Goal: Share content

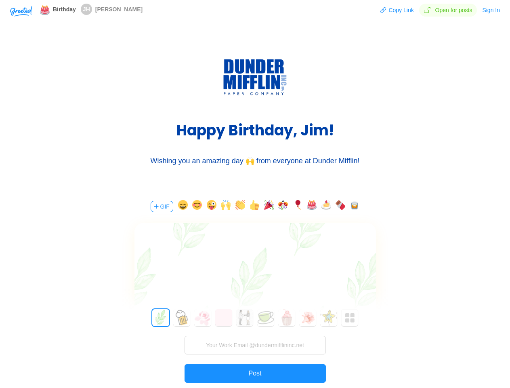
click at [255, 194] on div "GIF 0 1 2 3 4 5 6 7 8 9 10 11 12 13 14 15 16 17 18 19 20 21 22 23 24 25 26 27 2…" at bounding box center [255, 305] width 242 height 231
click at [21, 10] on img "button" at bounding box center [21, 11] width 22 height 11
click at [398, 10] on button "Copy Link" at bounding box center [397, 10] width 34 height 13
click at [491, 10] on button "Sign In" at bounding box center [491, 10] width 19 height 13
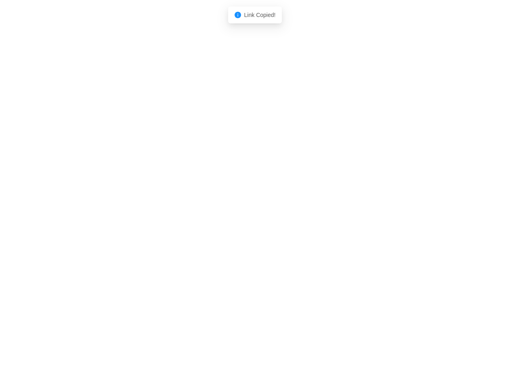
click at [161, 206] on body "Shadow: (click to exit) Link Copied!" at bounding box center [255, 194] width 510 height 388
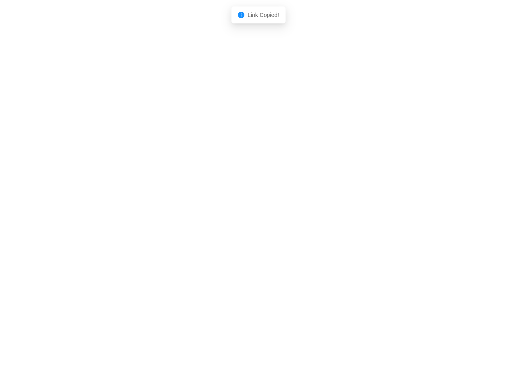
click at [181, 206] on body "Shadow: (click to exit) Link Copied!" at bounding box center [258, 194] width 517 height 388
click at [196, 206] on body "Shadow: (click to exit) Link Copied!" at bounding box center [258, 194] width 517 height 388
click at [210, 206] on body "Shadow: (click to exit) Link Copied!" at bounding box center [258, 194] width 517 height 388
click at [224, 206] on body "Shadow: (click to exit) Link Copied!" at bounding box center [258, 194] width 517 height 388
click at [239, 206] on body "Shadow: (click to exit) Link Copied!" at bounding box center [258, 194] width 517 height 388
